Goal: Information Seeking & Learning: Find specific fact

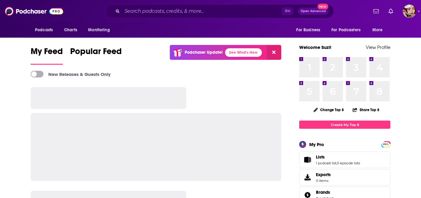
click at [0, 0] on button "Podcasts" at bounding box center [0, 0] width 0 height 0
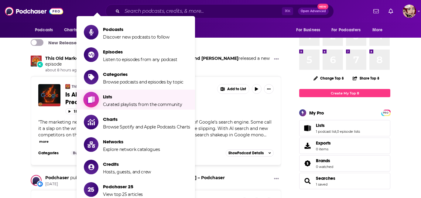
scroll to position [31, 0]
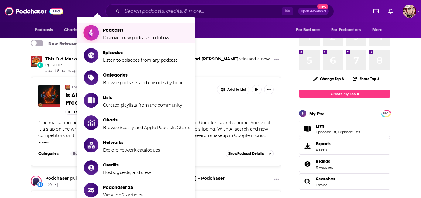
click at [149, 30] on span "Podcasts" at bounding box center [136, 30] width 67 height 6
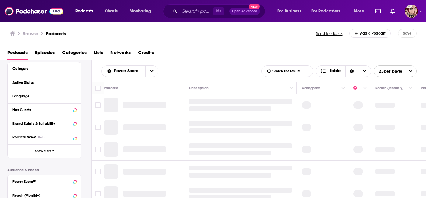
scroll to position [53, 0]
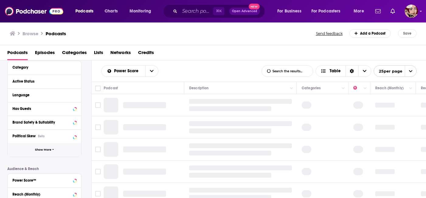
click at [49, 150] on span "Show More" at bounding box center [43, 149] width 16 height 3
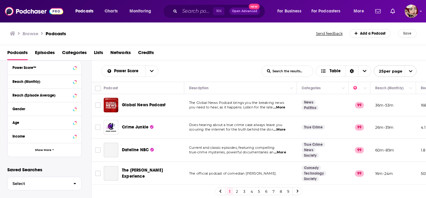
scroll to position [293, 0]
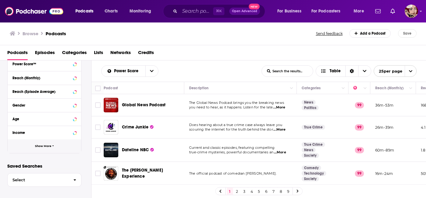
click at [49, 150] on button "Show More" at bounding box center [45, 146] width 74 height 14
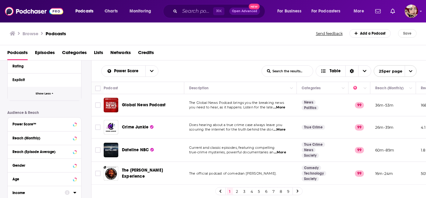
scroll to position [169, 0]
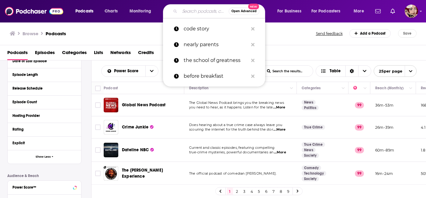
click at [198, 9] on input "Search podcasts, credits, & more..." at bounding box center [204, 11] width 49 height 10
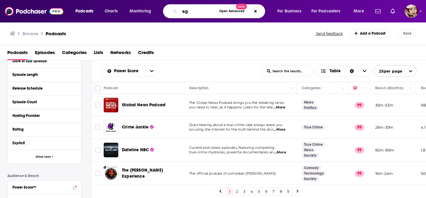
type input "ag1"
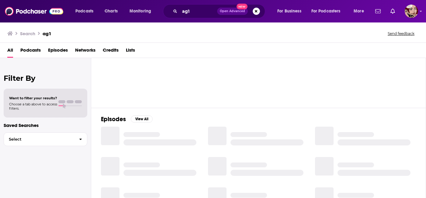
scroll to position [36, 0]
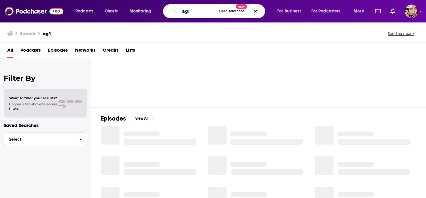
click at [206, 12] on input "ag1" at bounding box center [198, 11] width 37 height 10
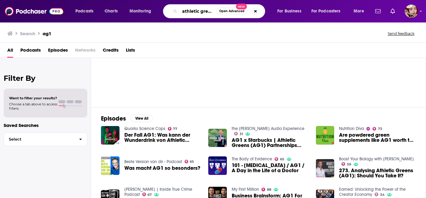
scroll to position [0, 2]
type input "athletic greens"
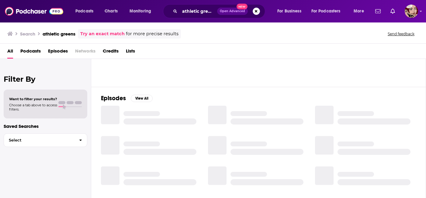
scroll to position [57, 0]
